Goal: Entertainment & Leisure: Consume media (video, audio)

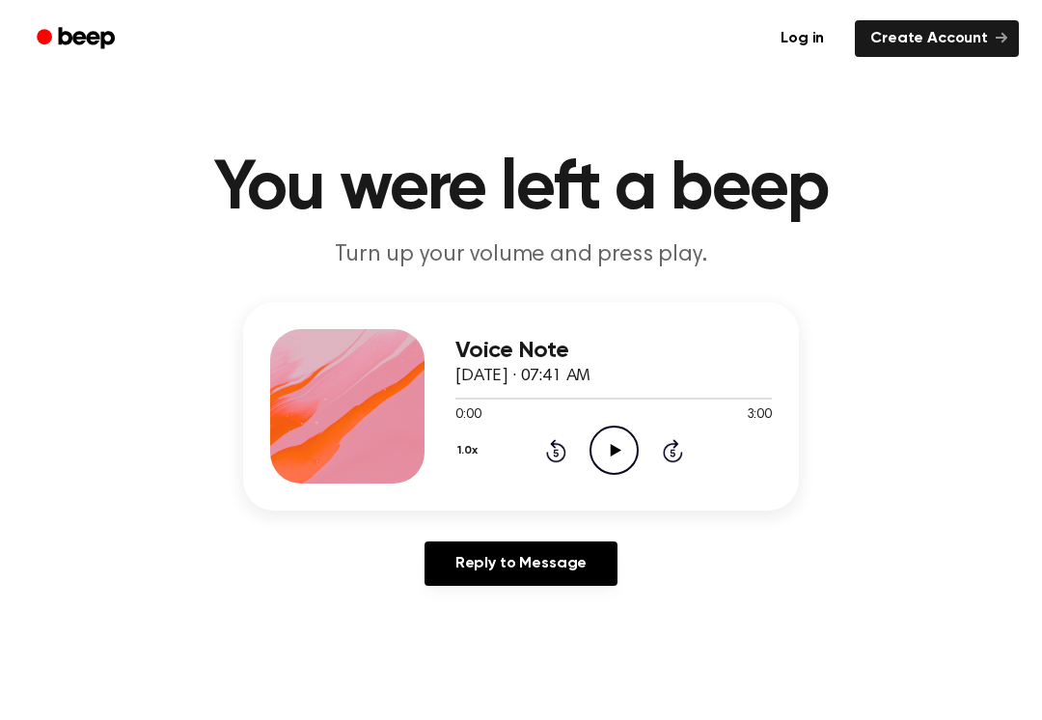
click at [608, 443] on icon "Play Audio" at bounding box center [614, 450] width 49 height 49
click at [555, 452] on icon at bounding box center [555, 453] width 5 height 8
click at [552, 461] on icon at bounding box center [556, 450] width 20 height 23
click at [550, 453] on icon "Rewind 5 seconds" at bounding box center [555, 450] width 21 height 25
click at [555, 459] on icon "Rewind 5 seconds" at bounding box center [555, 450] width 21 height 25
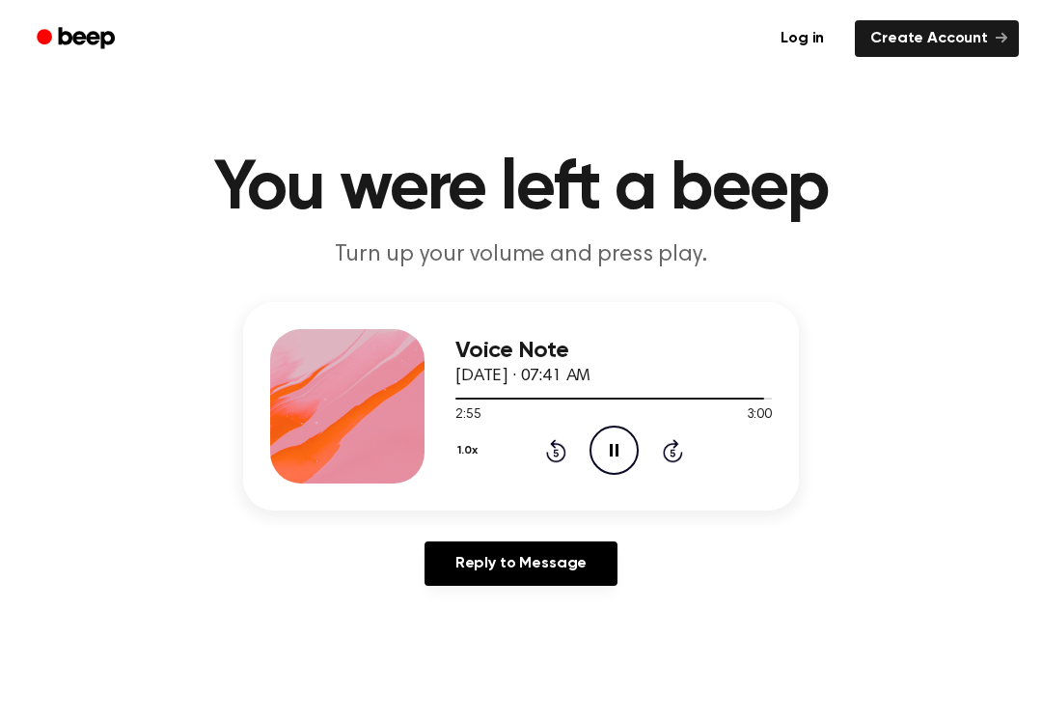
click at [545, 461] on icon "Rewind 5 seconds" at bounding box center [555, 450] width 21 height 25
click at [560, 455] on icon "Rewind 5 seconds" at bounding box center [555, 450] width 21 height 25
click at [607, 444] on icon "Play Audio" at bounding box center [614, 450] width 49 height 49
click at [614, 445] on icon "Pause Audio" at bounding box center [614, 450] width 49 height 49
click at [625, 465] on icon "Play Audio" at bounding box center [614, 450] width 49 height 49
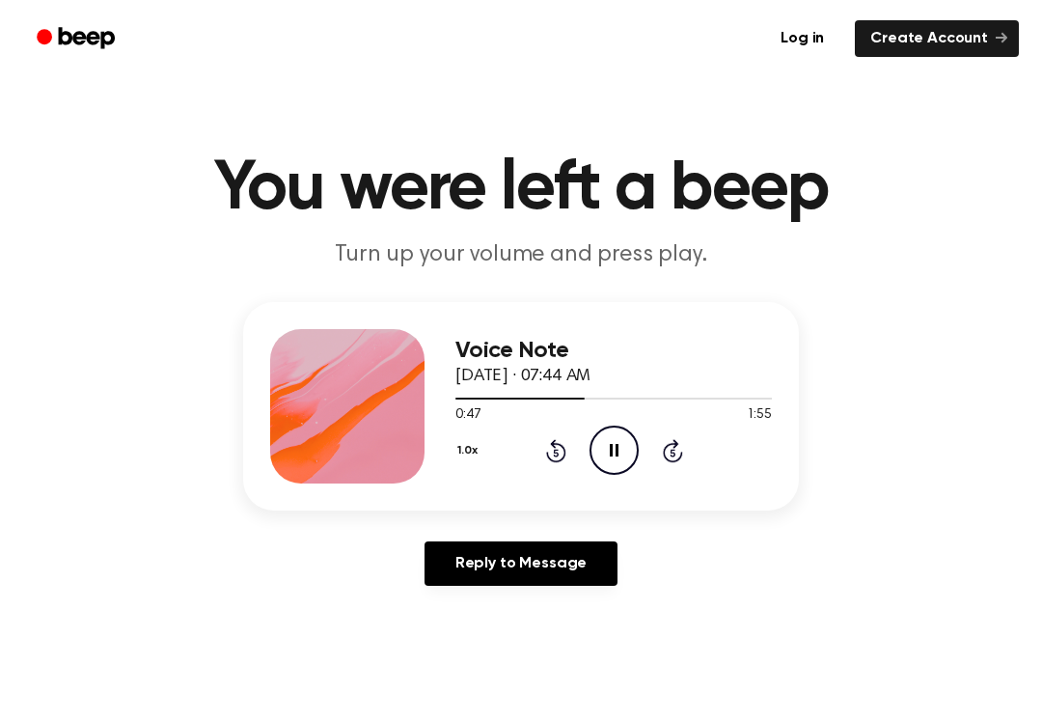
click at [623, 444] on icon "Pause Audio" at bounding box center [614, 450] width 49 height 49
click at [551, 444] on icon at bounding box center [556, 450] width 20 height 23
click at [620, 436] on icon "Play Audio" at bounding box center [614, 450] width 49 height 49
click at [562, 453] on icon "Rewind 5 seconds" at bounding box center [555, 450] width 21 height 25
click at [612, 455] on icon at bounding box center [614, 450] width 9 height 13
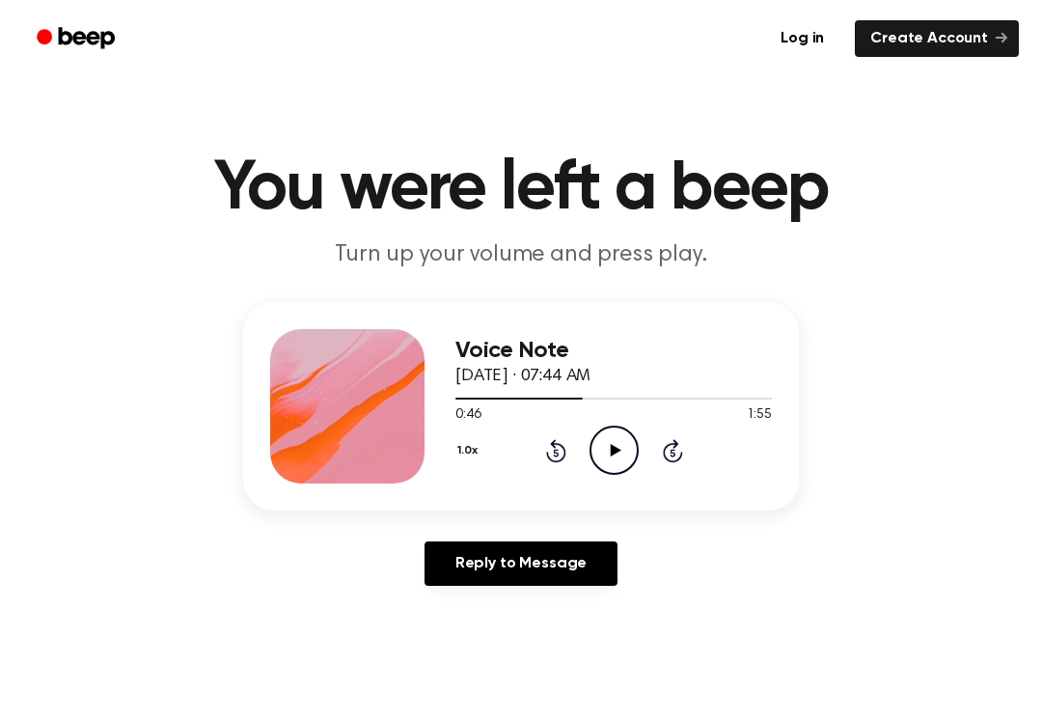
click at [608, 448] on icon "Play Audio" at bounding box center [614, 450] width 49 height 49
click at [615, 451] on icon "Pause Audio" at bounding box center [614, 450] width 49 height 49
click at [629, 443] on icon "Play Audio" at bounding box center [614, 450] width 49 height 49
click at [560, 441] on icon "Rewind 5 seconds" at bounding box center [555, 450] width 21 height 25
click at [624, 451] on icon "Pause Audio" at bounding box center [614, 450] width 49 height 49
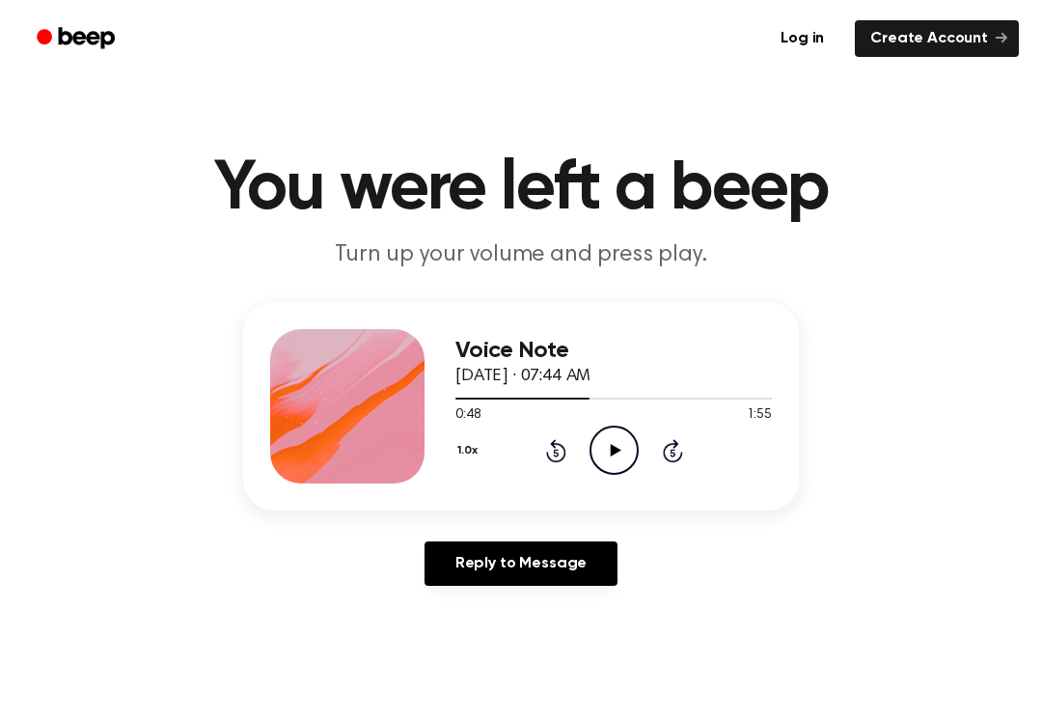
click at [620, 440] on icon "Play Audio" at bounding box center [614, 450] width 49 height 49
click at [618, 449] on icon at bounding box center [614, 450] width 9 height 13
click at [626, 446] on icon "Play Audio" at bounding box center [614, 450] width 49 height 49
click at [629, 462] on icon "Pause Audio" at bounding box center [614, 450] width 49 height 49
click at [617, 445] on icon "Play Audio" at bounding box center [614, 450] width 49 height 49
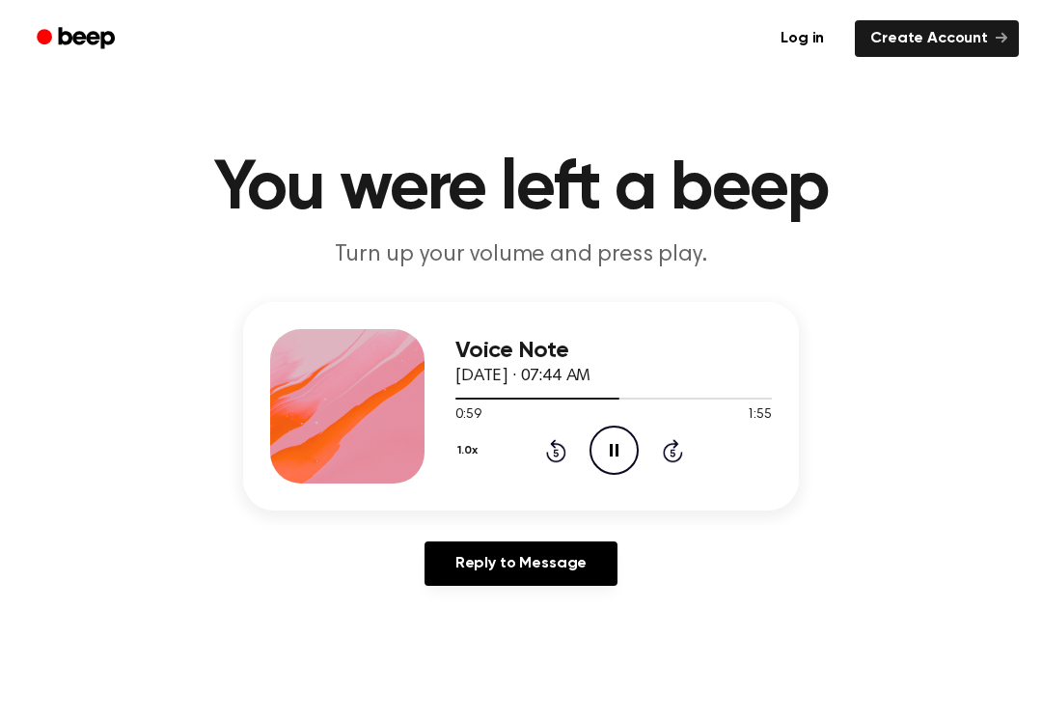
click at [484, 438] on button "1.0x" at bounding box center [469, 450] width 29 height 33
click at [620, 454] on icon "Pause Audio" at bounding box center [614, 450] width 49 height 49
click at [632, 451] on icon "Play Audio" at bounding box center [614, 450] width 49 height 49
click at [611, 447] on icon at bounding box center [614, 450] width 9 height 13
click at [559, 456] on icon "Rewind 5 seconds" at bounding box center [555, 450] width 21 height 25
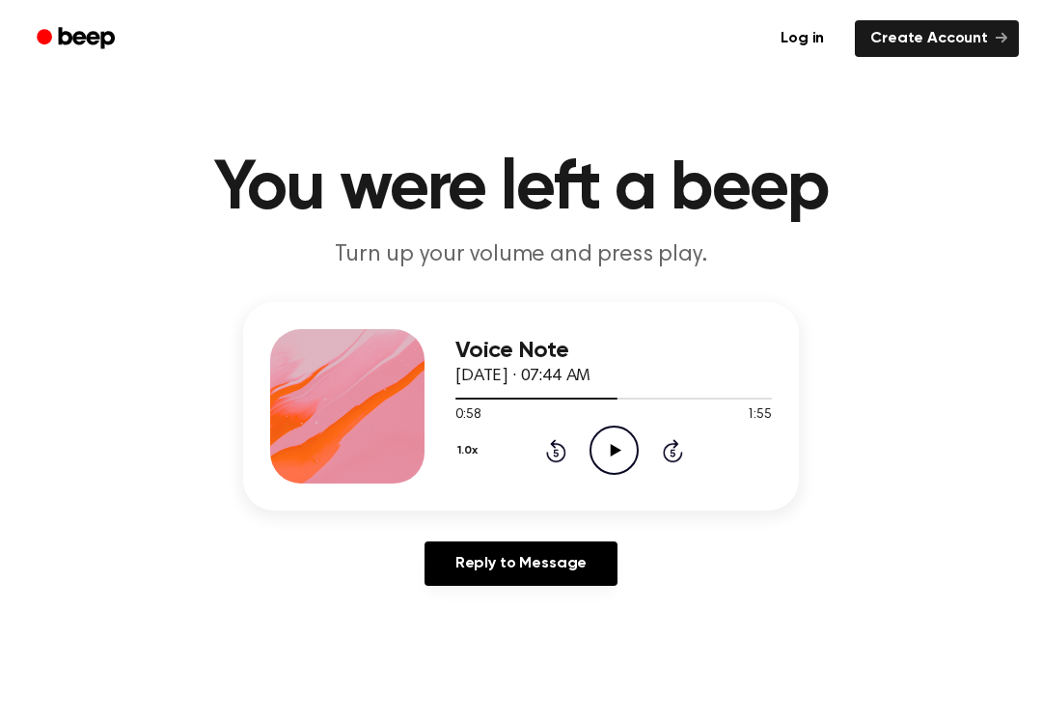
click at [621, 455] on icon "Play Audio" at bounding box center [614, 450] width 49 height 49
click at [611, 446] on icon at bounding box center [614, 450] width 9 height 13
click at [632, 445] on icon "Play Audio" at bounding box center [614, 450] width 49 height 49
click at [620, 438] on icon "Pause Audio" at bounding box center [614, 450] width 49 height 49
click at [642, 431] on div "1.0x Rewind 5 seconds Play Audio Skip 5 seconds" at bounding box center [613, 450] width 317 height 49
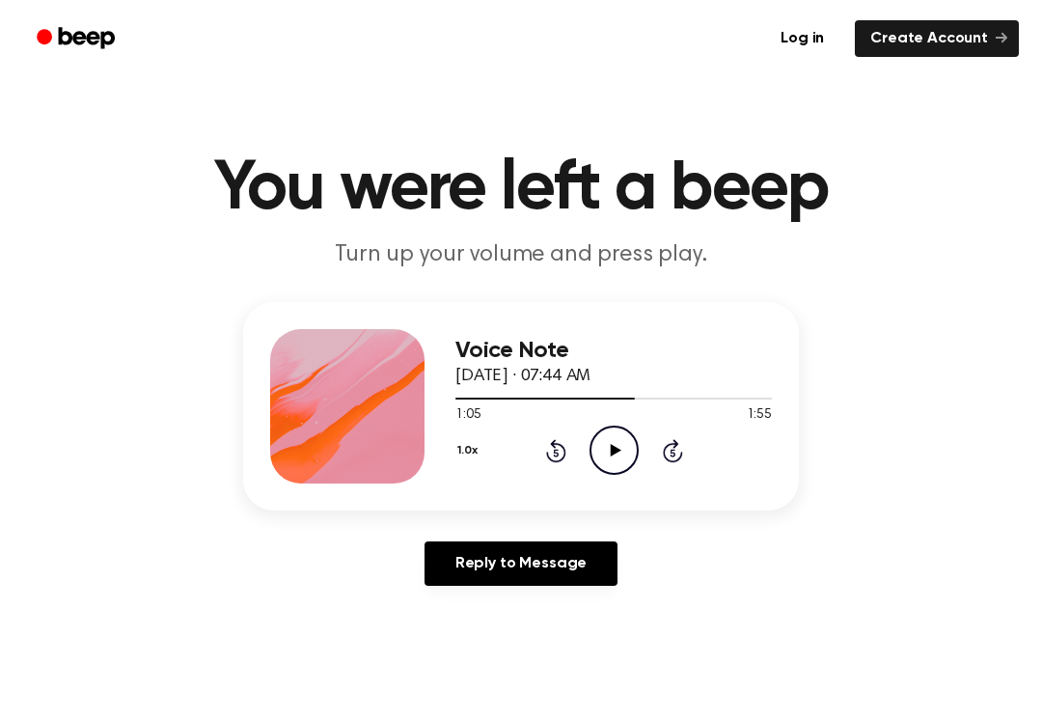
click at [613, 451] on icon at bounding box center [615, 450] width 11 height 13
click at [617, 439] on icon "Pause Audio" at bounding box center [614, 450] width 49 height 49
click at [609, 445] on icon "Play Audio" at bounding box center [614, 450] width 49 height 49
click at [618, 442] on icon "Pause Audio" at bounding box center [614, 450] width 49 height 49
click at [635, 424] on div "1:15 1:55" at bounding box center [613, 415] width 317 height 20
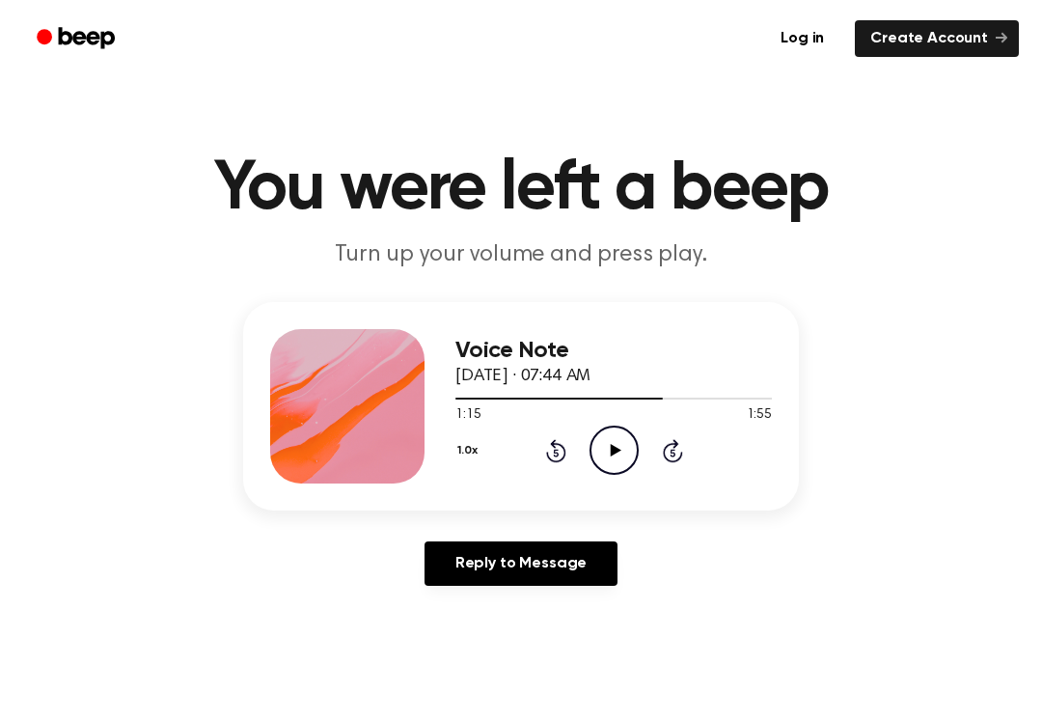
click at [624, 455] on icon "Play Audio" at bounding box center [614, 450] width 49 height 49
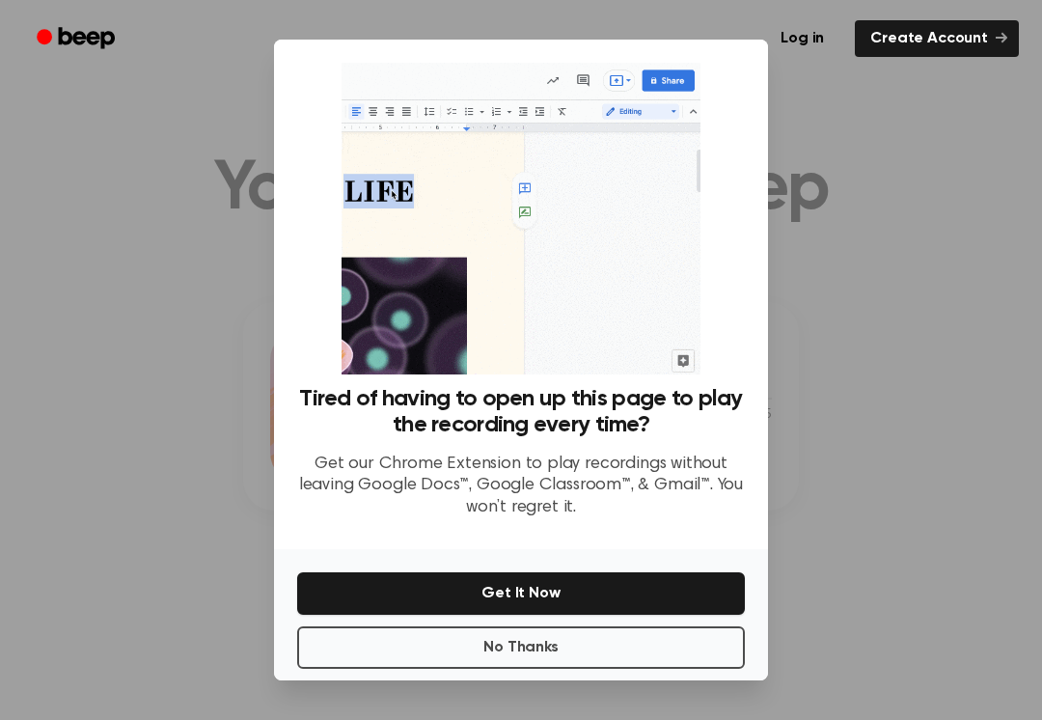
click at [538, 652] on button "No Thanks" at bounding box center [521, 647] width 448 height 42
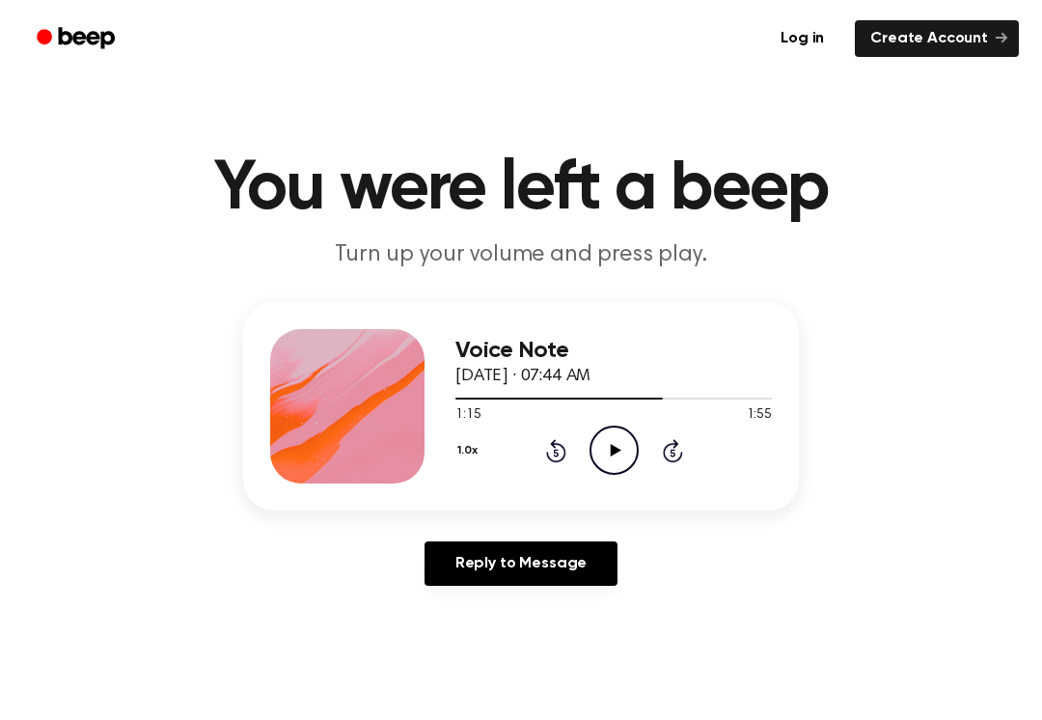
click at [628, 457] on icon "Play Audio" at bounding box center [614, 450] width 49 height 49
click at [623, 444] on icon "Pause Audio" at bounding box center [614, 450] width 49 height 49
